Goal: Task Accomplishment & Management: Manage account settings

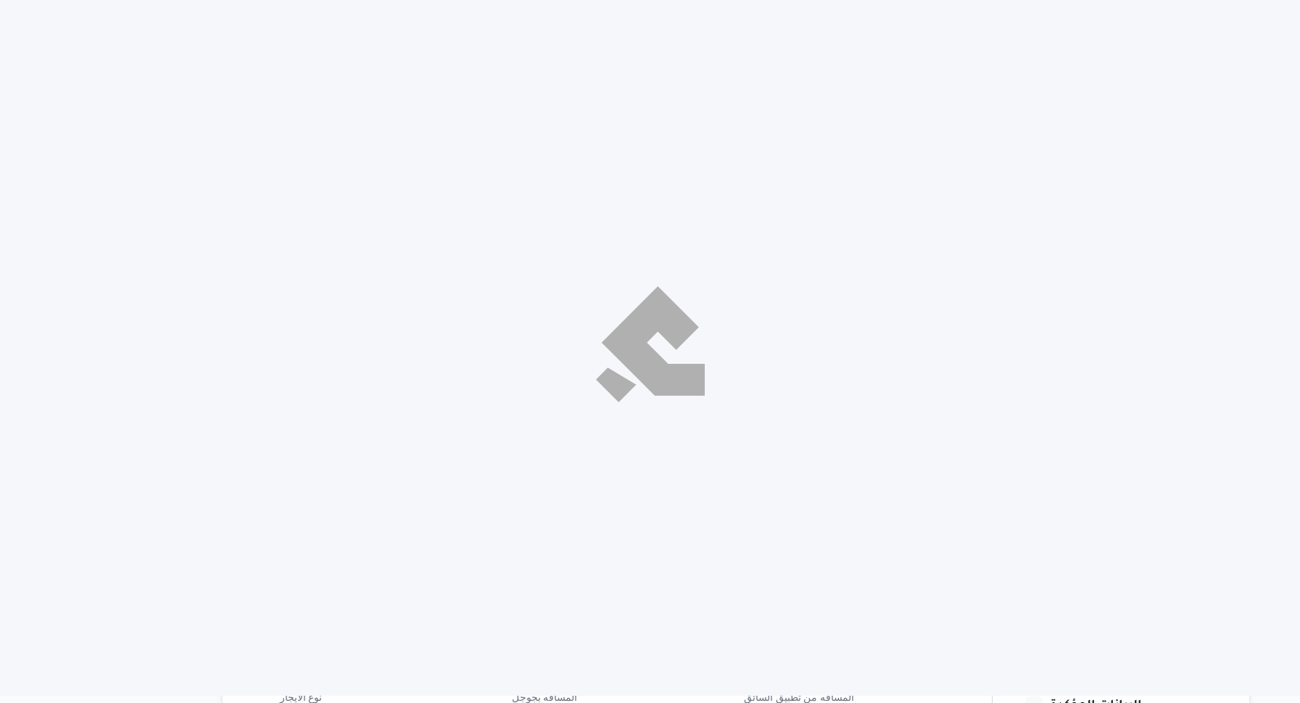
select select "ar"
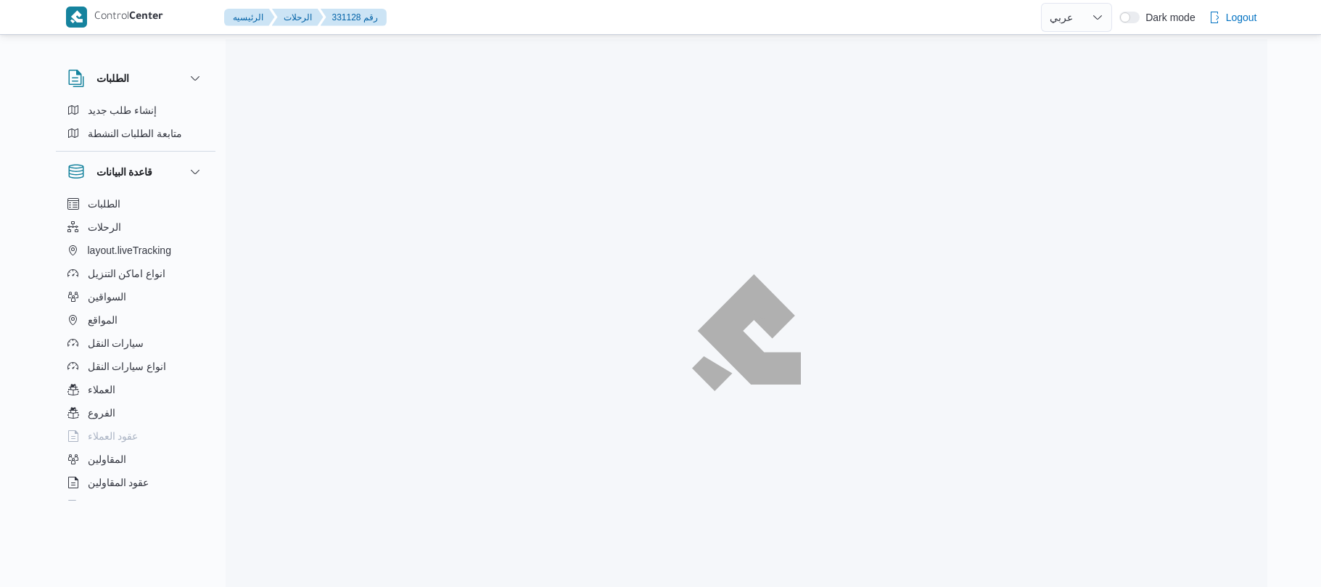
select select "ar"
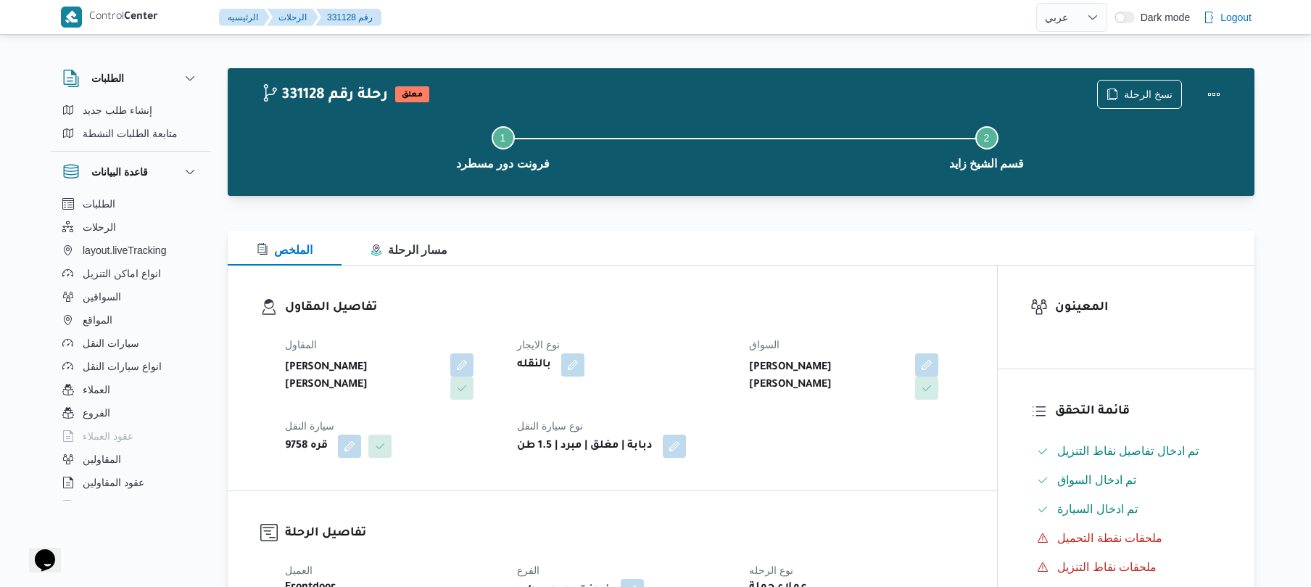
click at [801, 254] on div "الملخص مسار الرحلة" at bounding box center [741, 248] width 1027 height 35
click at [682, 305] on h3 "تفاصيل المقاول" at bounding box center [624, 308] width 679 height 20
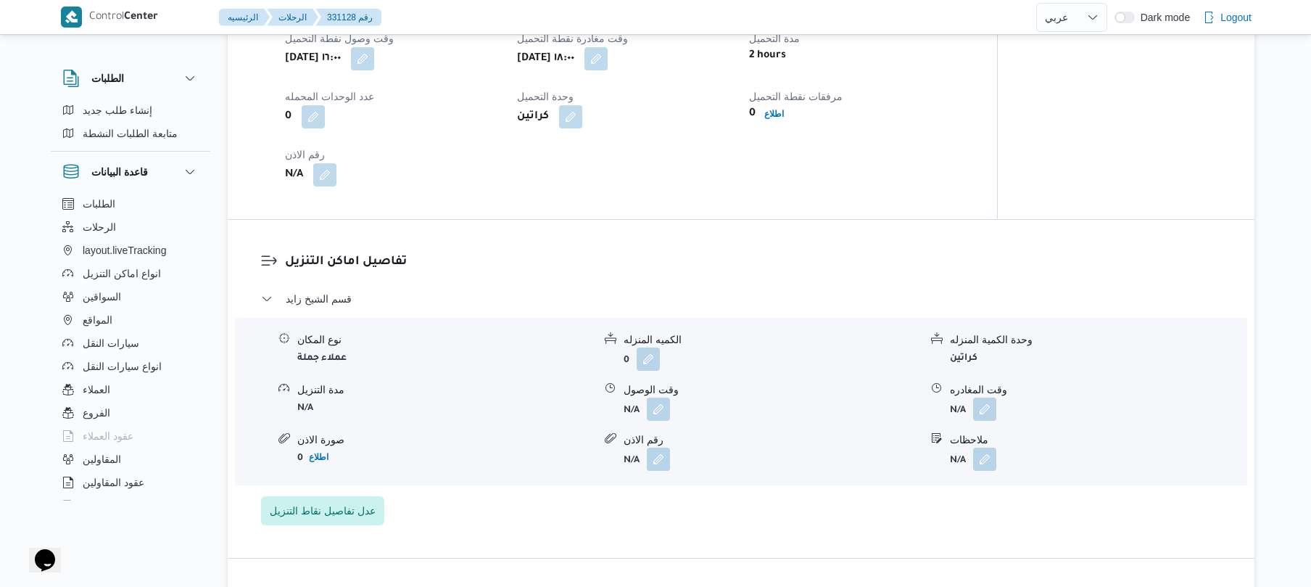
scroll to position [967, 0]
click at [662, 408] on button "button" at bounding box center [658, 407] width 23 height 23
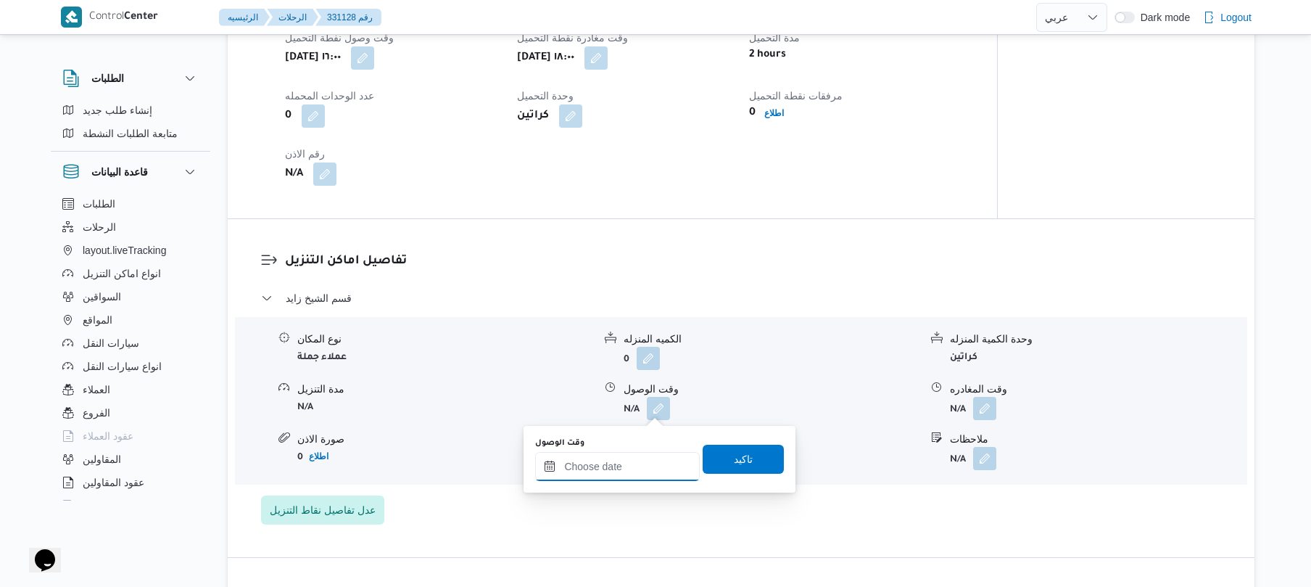
click at [599, 465] on input "وقت الوصول" at bounding box center [617, 466] width 165 height 29
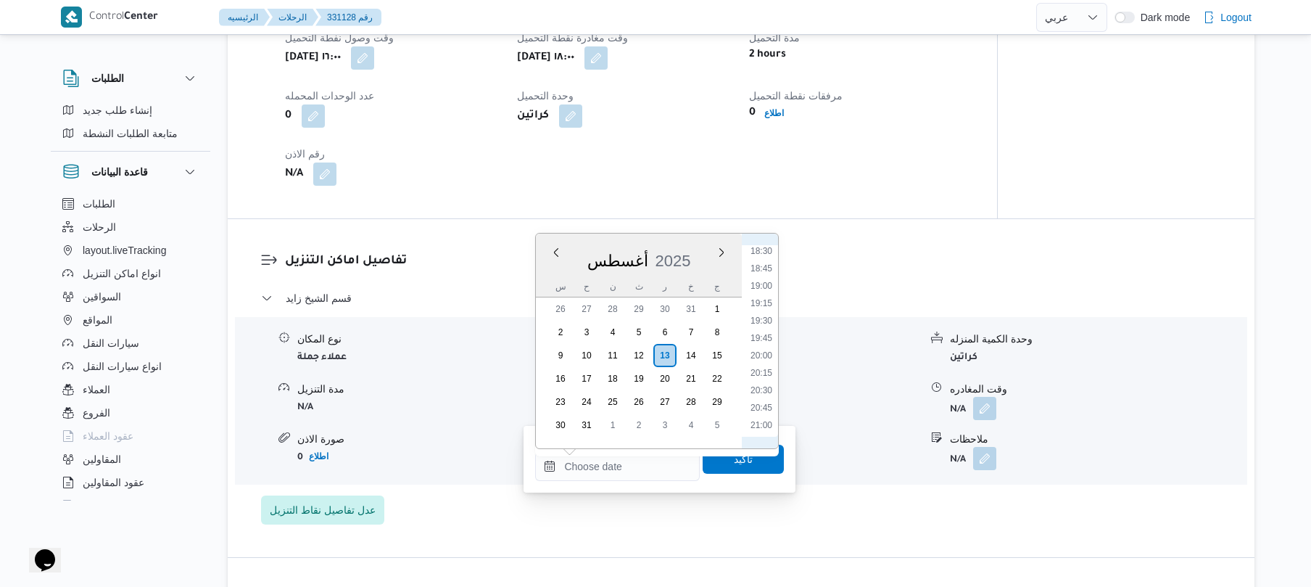
scroll to position [1271, 0]
click at [756, 302] on li "19:00" at bounding box center [761, 304] width 33 height 15
type input "١٣/٠٨/٢٠٢٥ ١٩:٠٠"
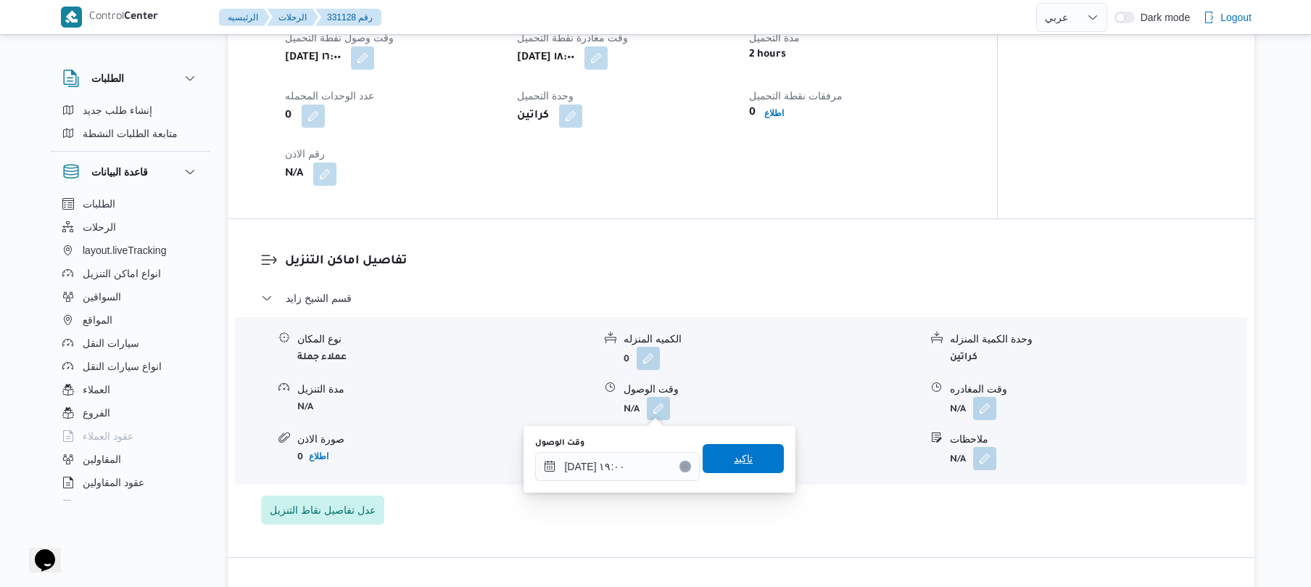
click at [734, 457] on span "تاكيد" at bounding box center [743, 458] width 19 height 17
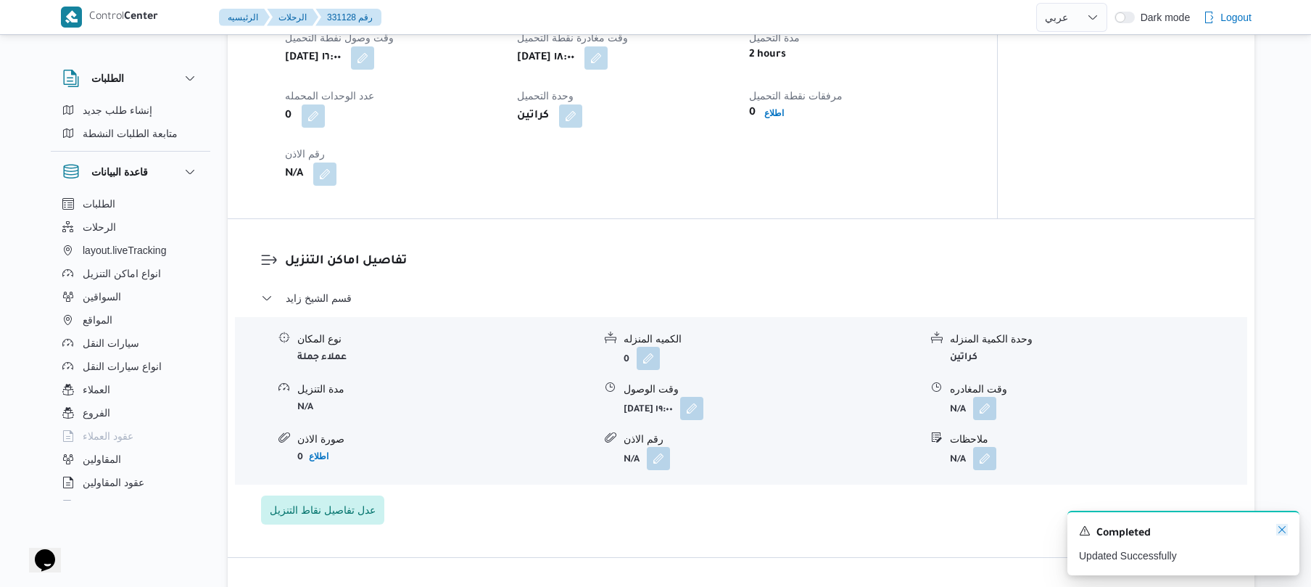
click at [1282, 531] on icon "Dismiss toast" at bounding box center [1281, 529] width 7 height 7
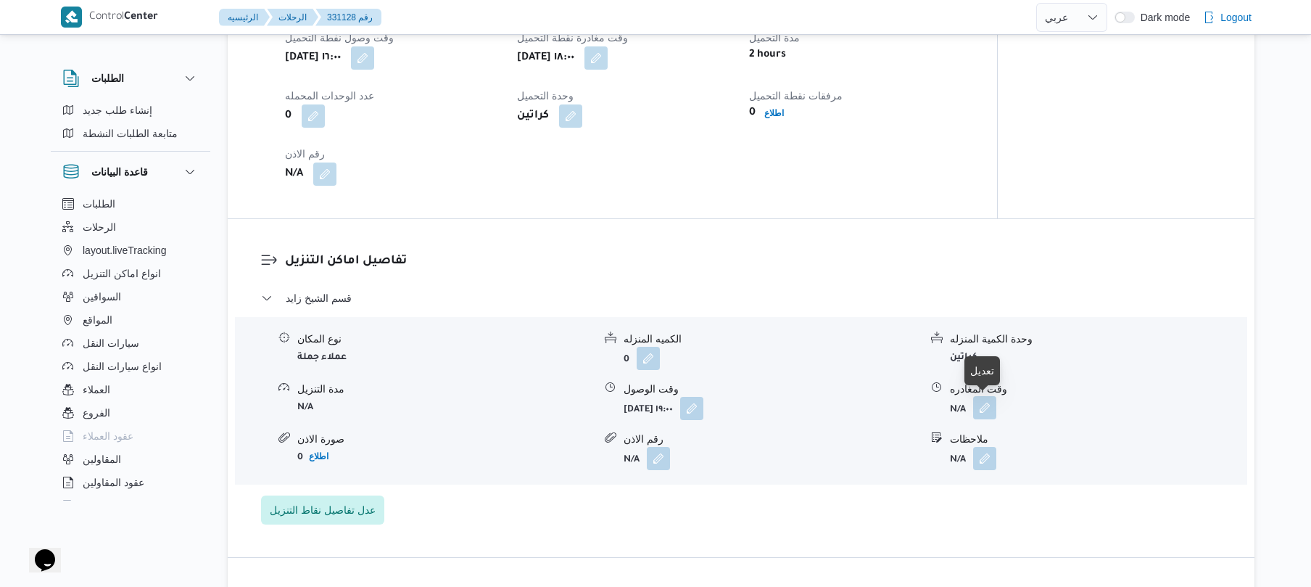
click at [990, 408] on button "button" at bounding box center [984, 407] width 23 height 23
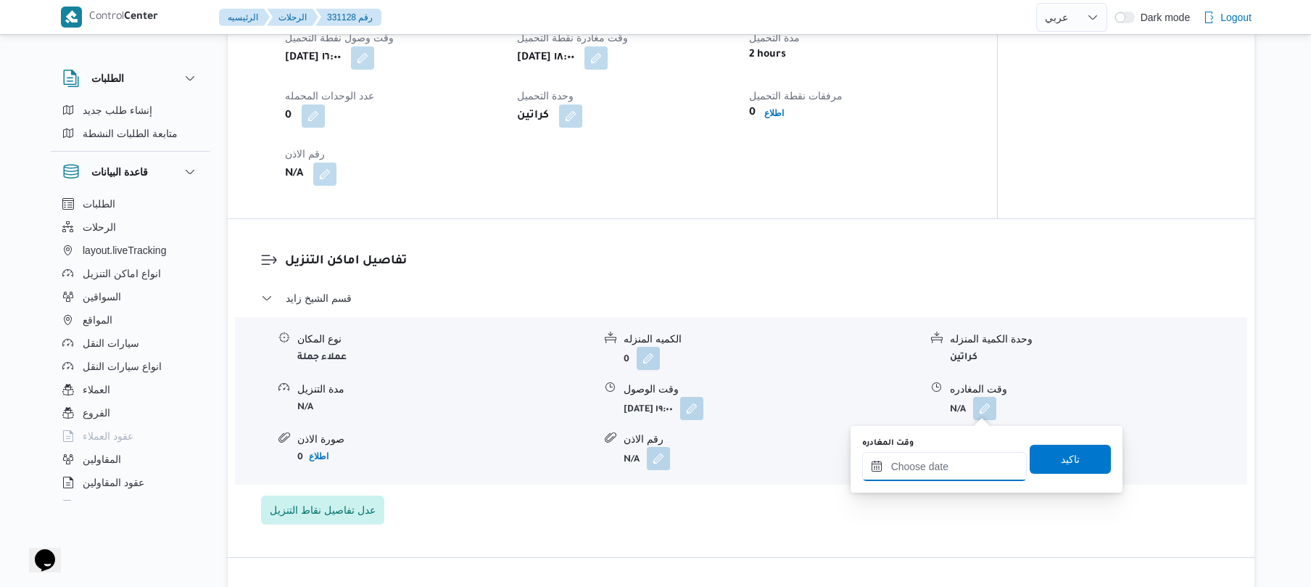
click at [924, 471] on input "وقت المغادره" at bounding box center [944, 466] width 165 height 29
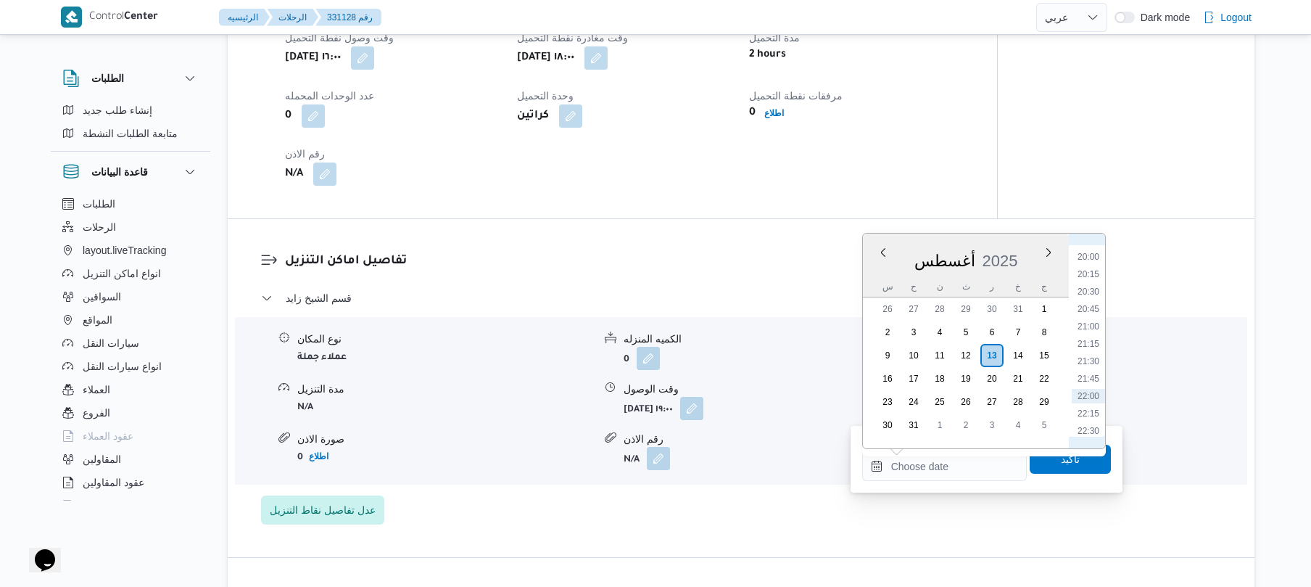
scroll to position [1434, 0]
click at [1092, 276] on li "21:00" at bounding box center [1088, 280] width 33 height 15
type input "١٣/٠٨/٢٠٢٥ ٢١:٠٠"
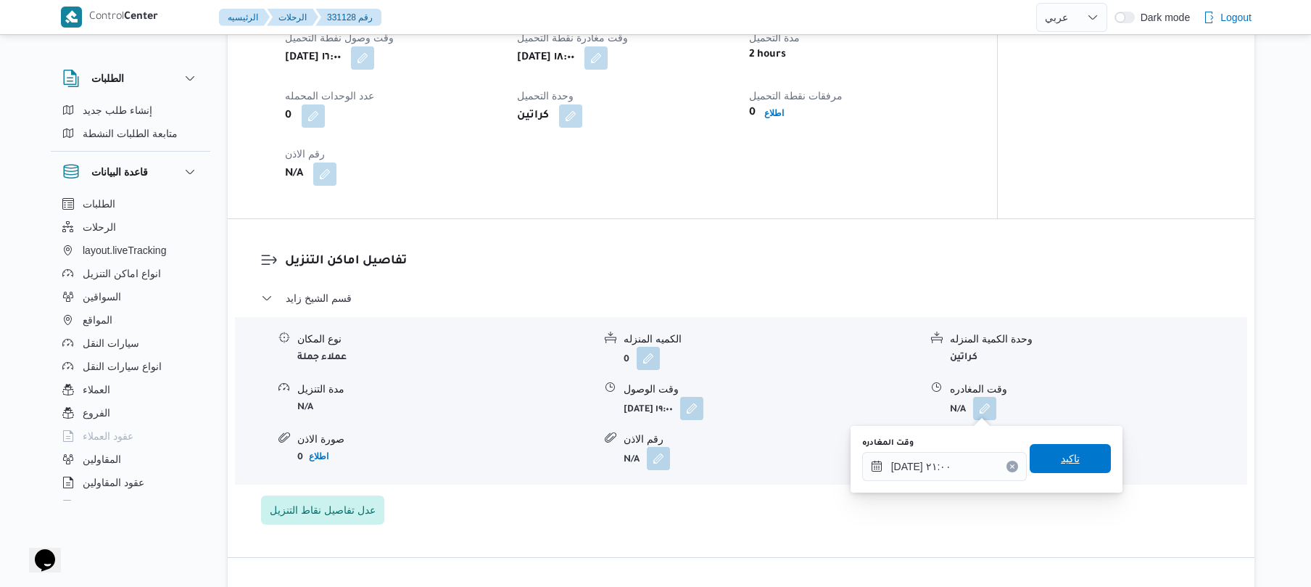
click at [1061, 458] on span "تاكيد" at bounding box center [1070, 458] width 19 height 17
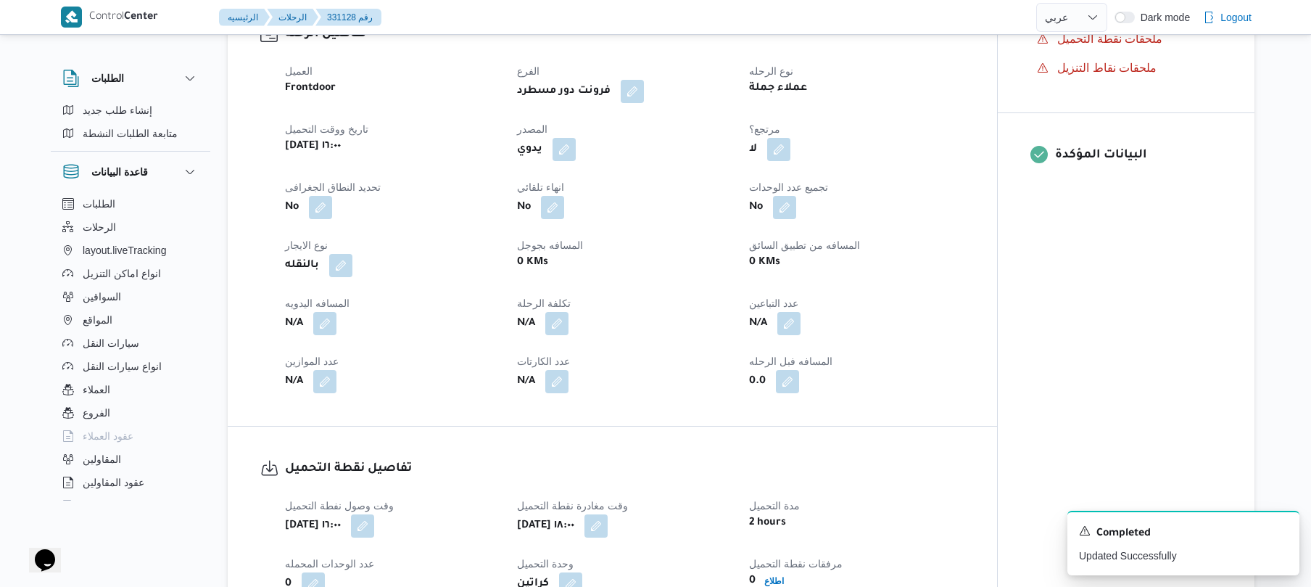
scroll to position [503, 0]
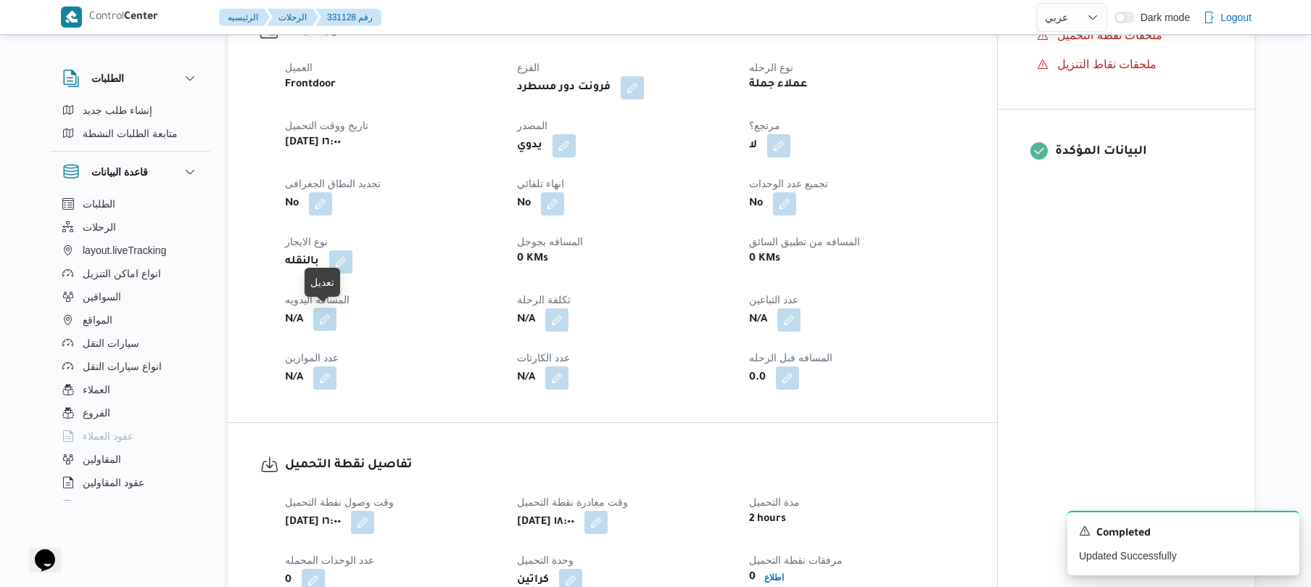
click at [323, 321] on button "button" at bounding box center [324, 318] width 23 height 23
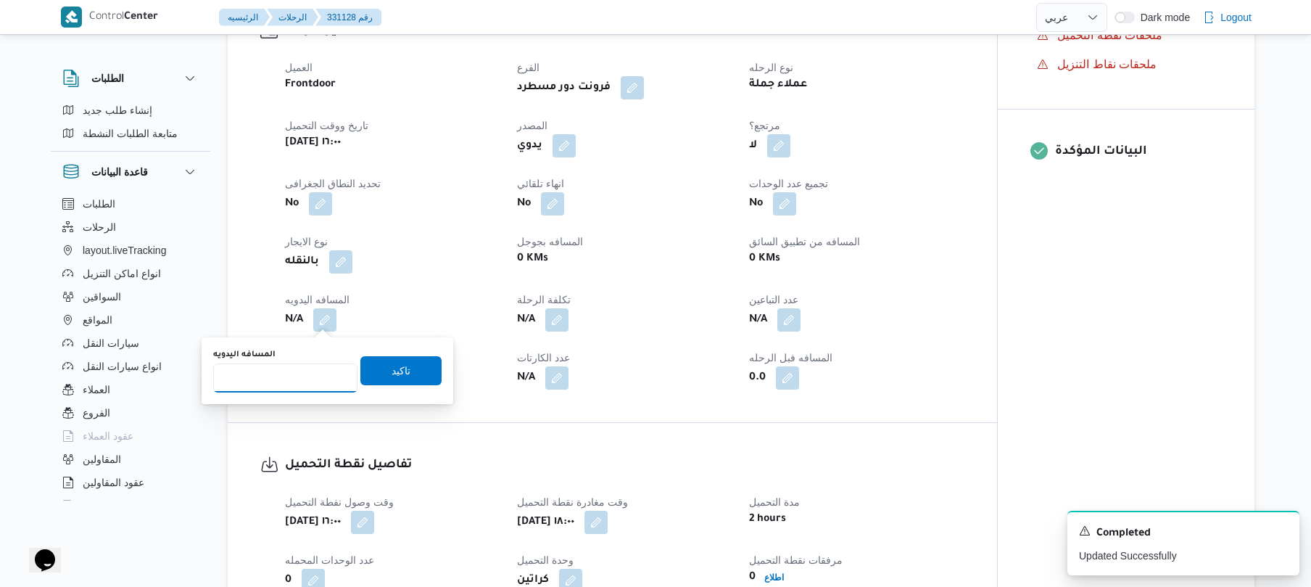
click at [291, 376] on input "المسافه اليدويه" at bounding box center [285, 377] width 144 height 29
type input "50"
click at [392, 373] on span "تاكيد" at bounding box center [401, 369] width 19 height 17
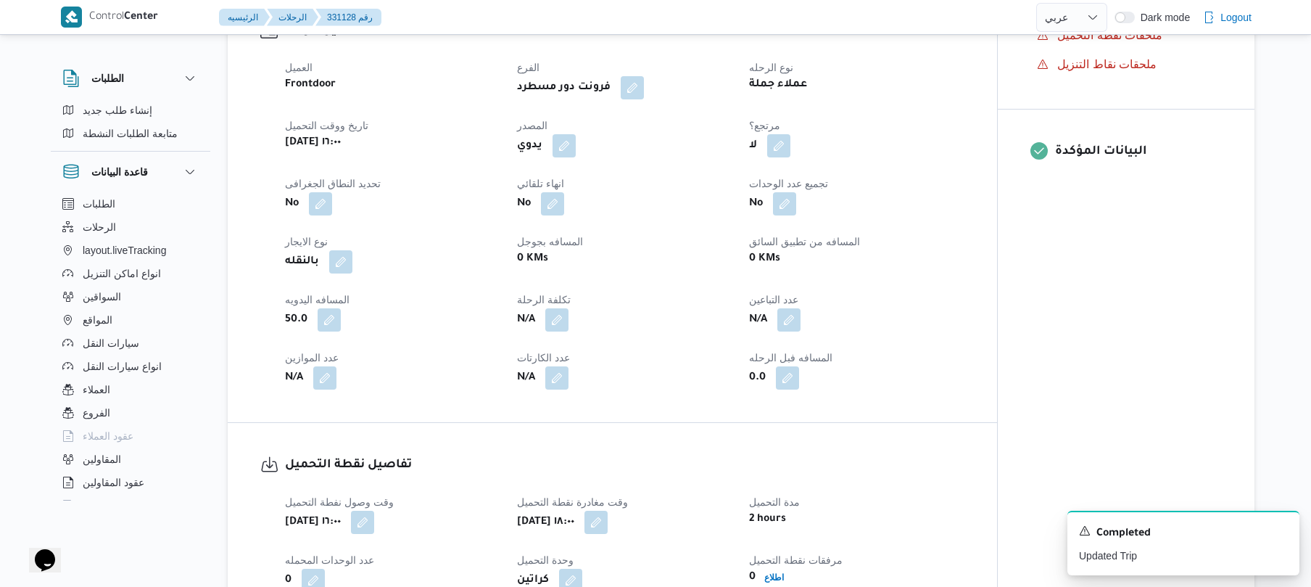
click at [967, 169] on div "العميل Frontdoor الفرع فرونت دور مسطرد نوع الرحله عملاء جملة تاريخ ووقت التحميل…" at bounding box center [624, 224] width 697 height 348
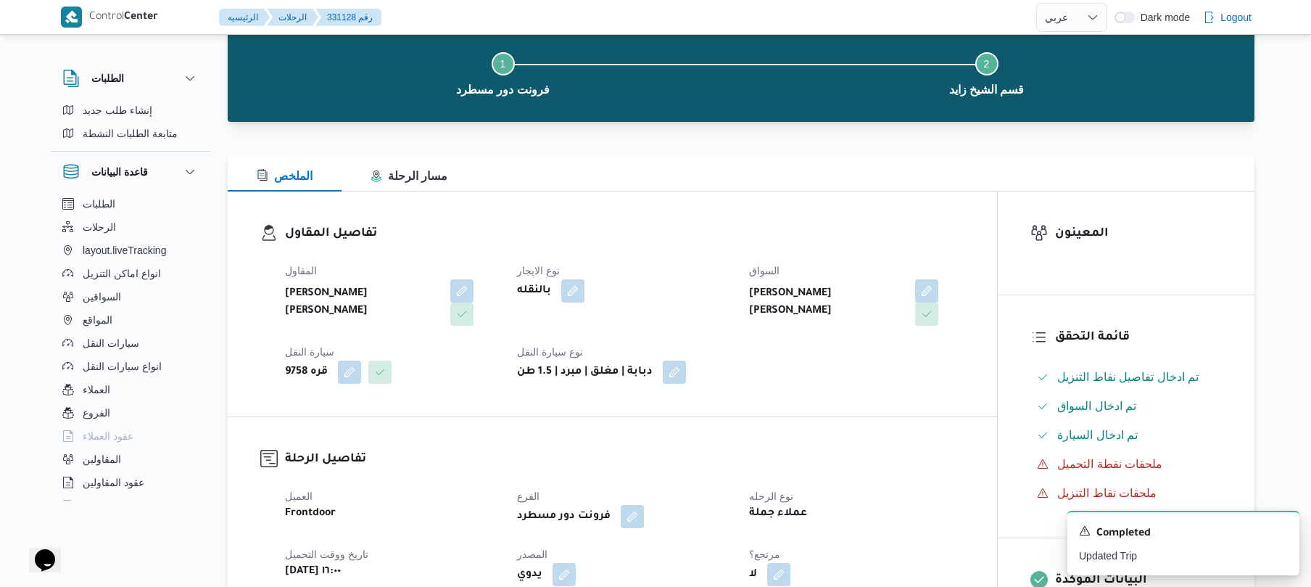
scroll to position [0, 0]
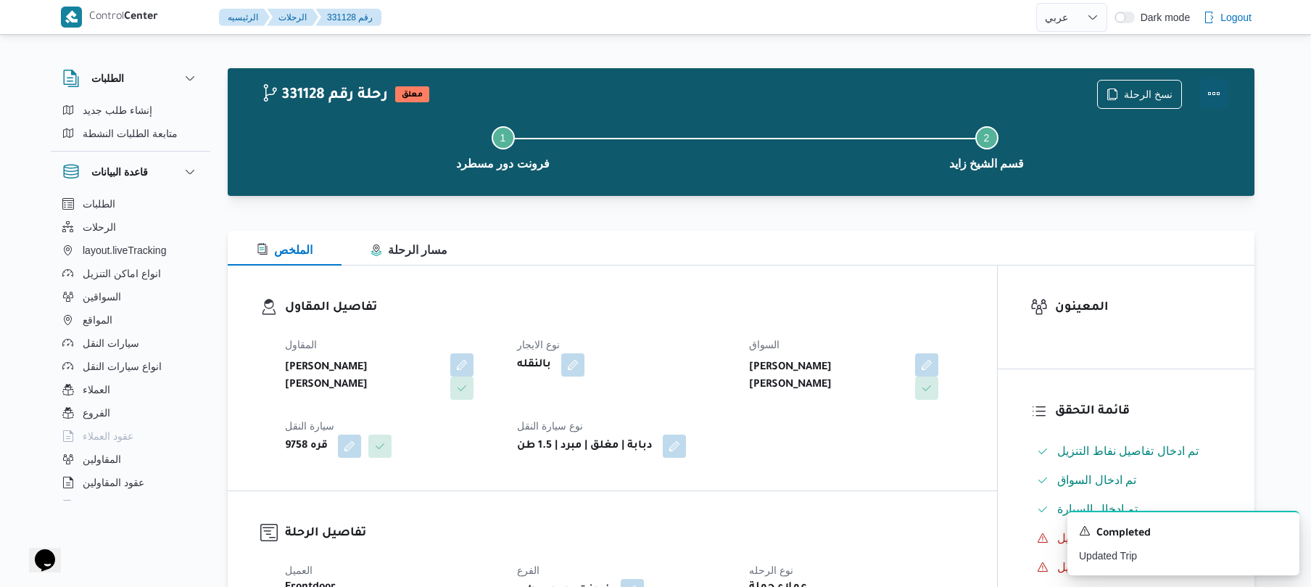
click at [1213, 90] on button "Actions" at bounding box center [1213, 93] width 29 height 29
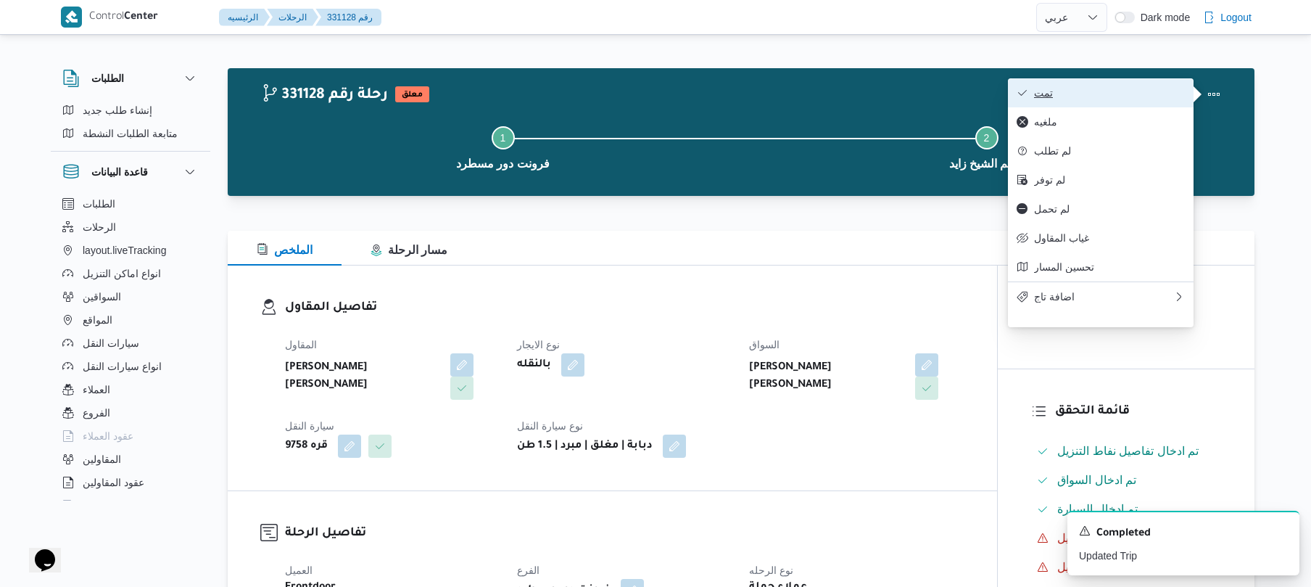
click at [1070, 107] on button "تمت" at bounding box center [1101, 92] width 186 height 29
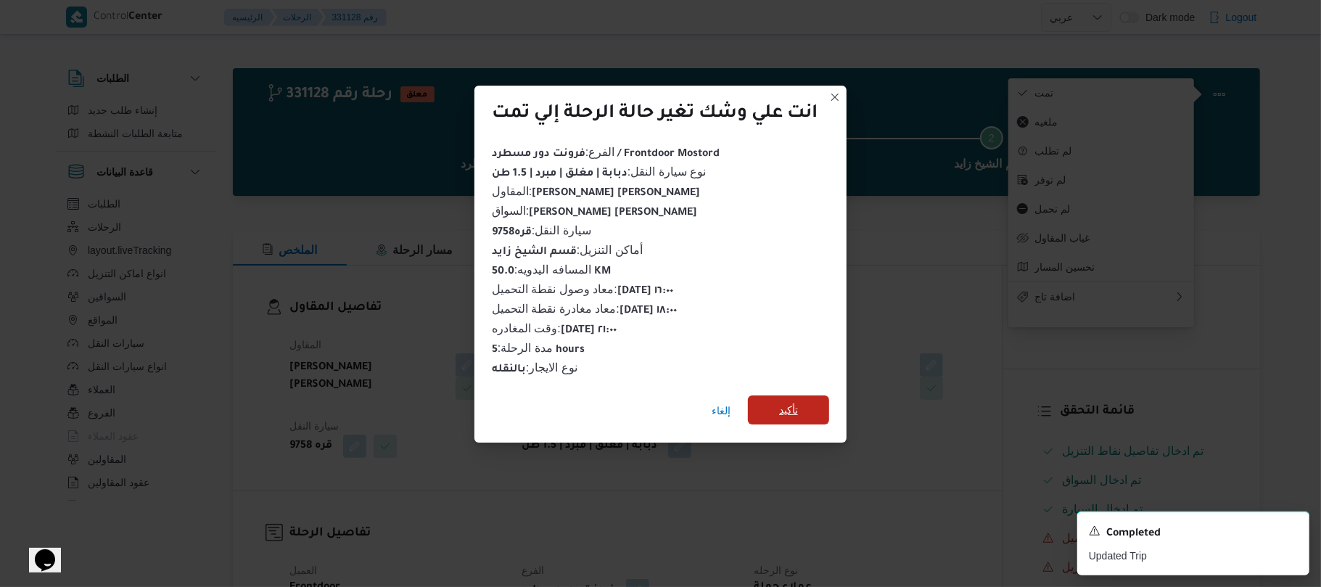
click at [795, 409] on span "تأكيد" at bounding box center [788, 409] width 19 height 17
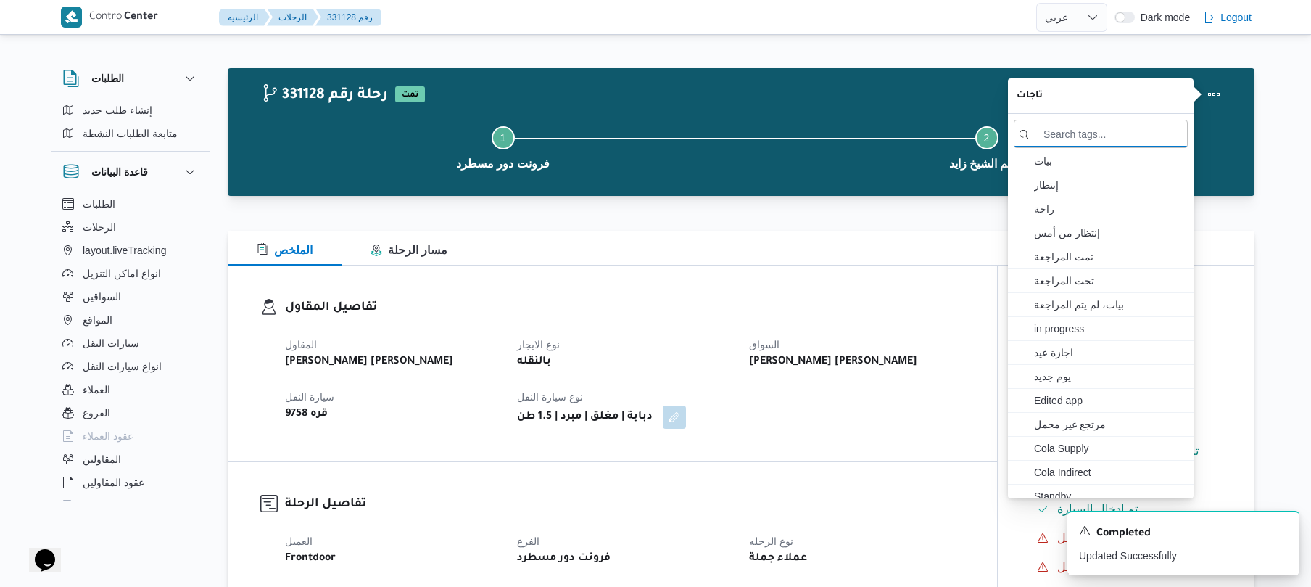
click at [677, 277] on div "تفاصيل المقاول المقاول محمد محمود احمد مسعود نوع الايجار بالنقله السواق محمد عل…" at bounding box center [612, 363] width 769 height 196
